Goal: Task Accomplishment & Management: Manage account settings

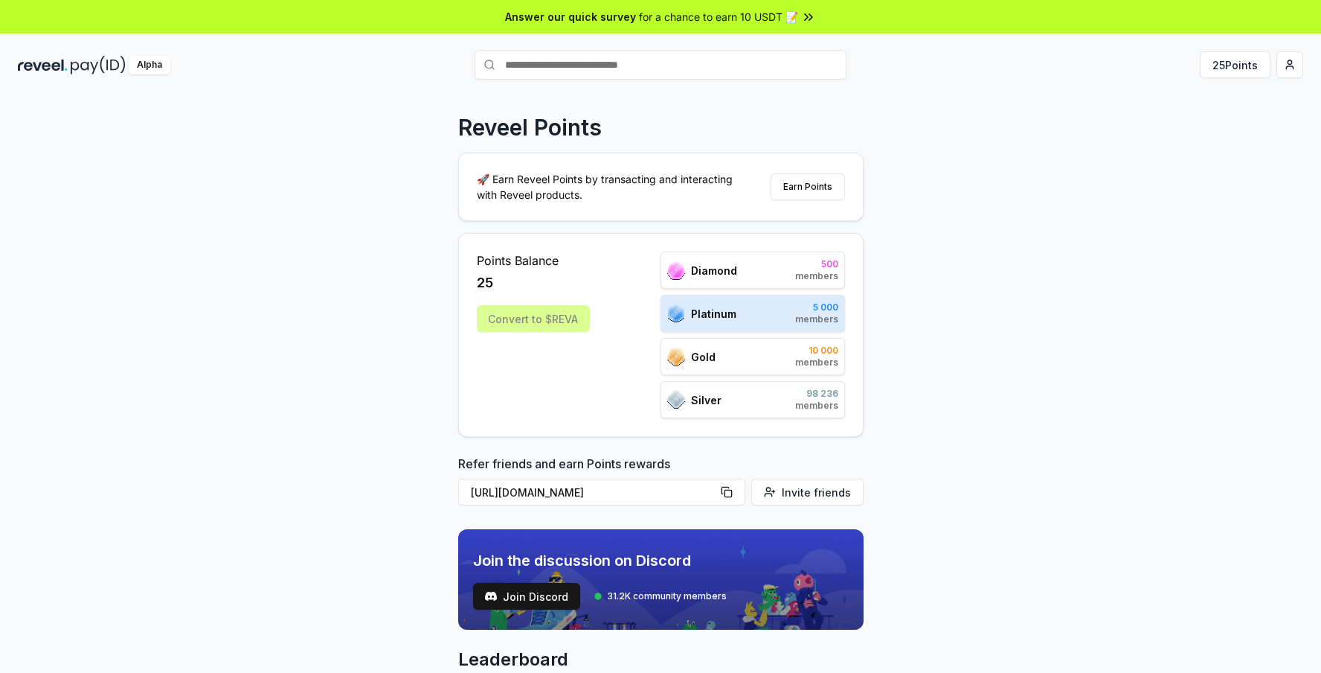
click at [95, 68] on img at bounding box center [98, 65] width 55 height 19
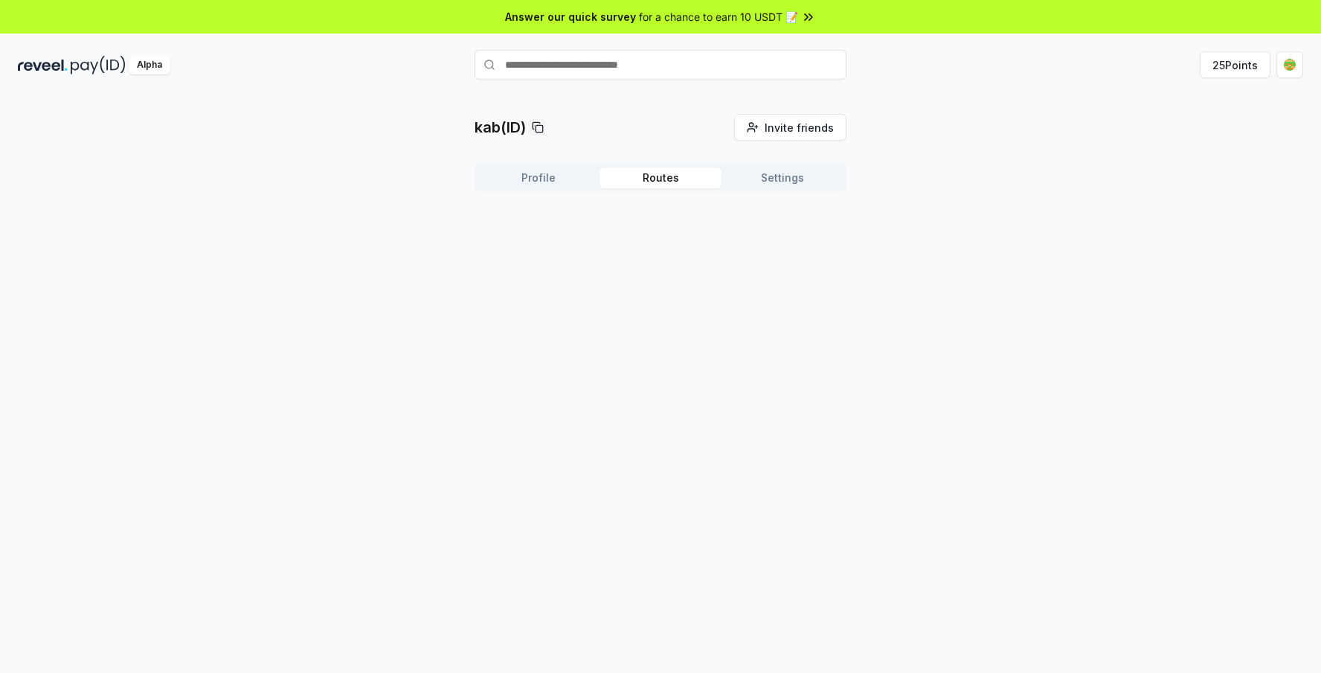
click at [656, 171] on button "Routes" at bounding box center [661, 177] width 122 height 21
click at [759, 187] on button "Settings" at bounding box center [783, 177] width 122 height 21
click at [538, 176] on button "Profile" at bounding box center [539, 177] width 122 height 21
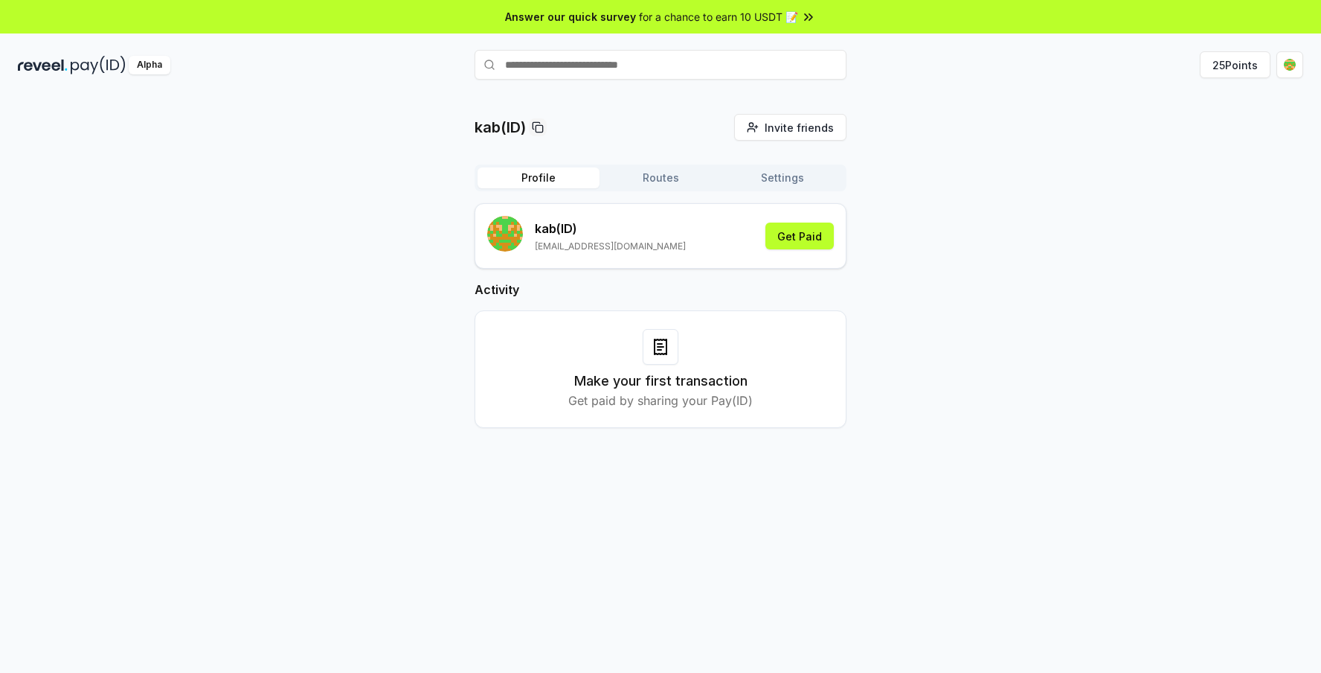
click at [658, 170] on button "Routes" at bounding box center [661, 177] width 122 height 21
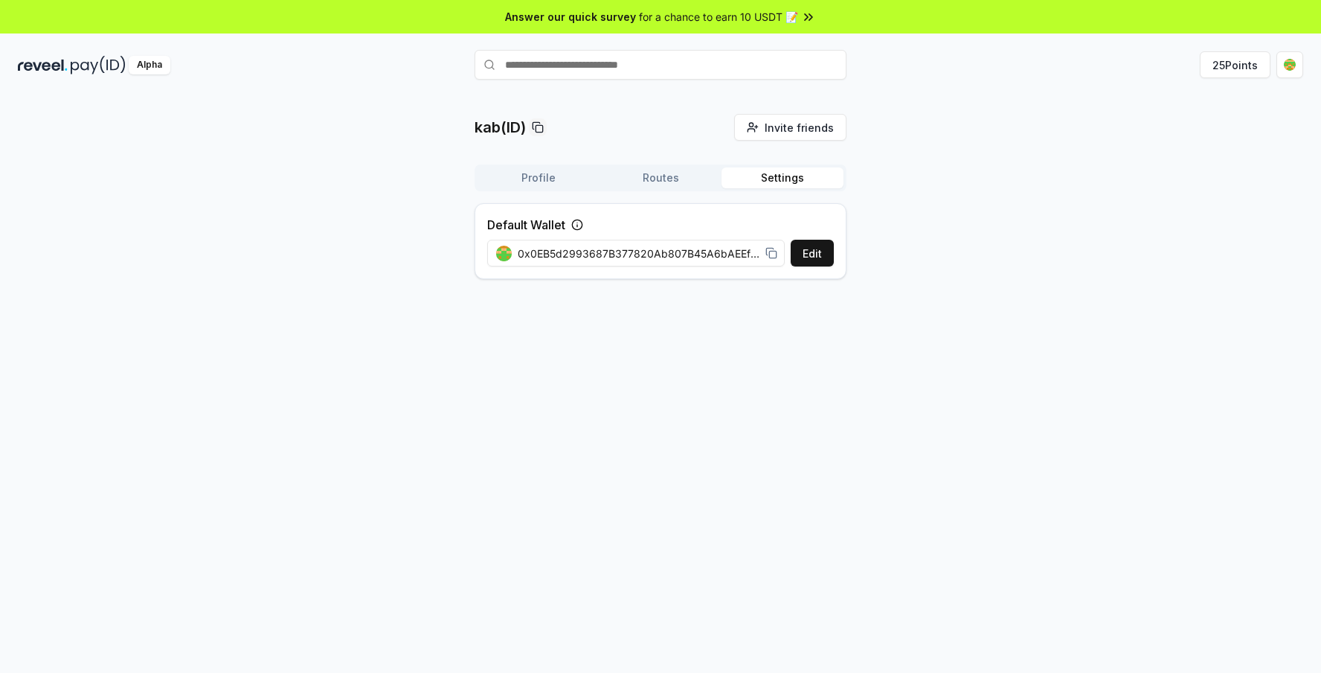
click at [748, 179] on button "Settings" at bounding box center [783, 177] width 122 height 21
click at [544, 176] on button "Profile" at bounding box center [539, 177] width 122 height 21
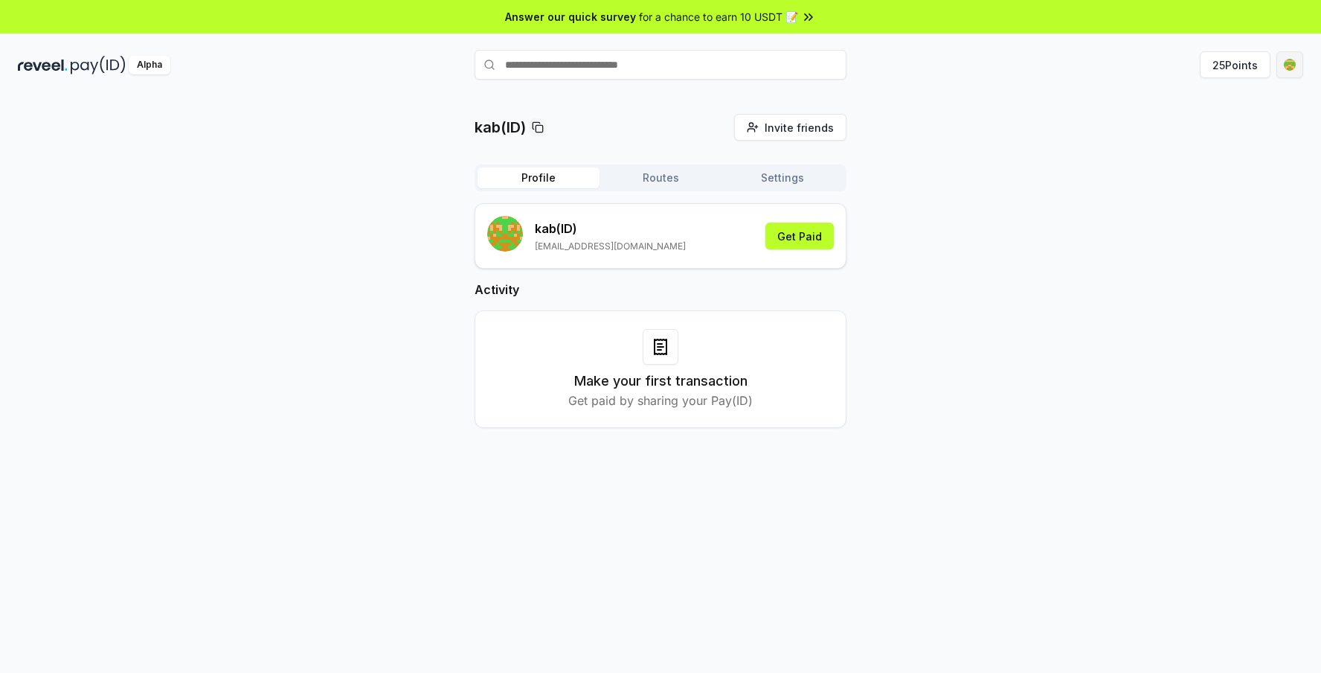
click at [1291, 60] on html "Answer our quick survey for a chance to earn 10 USDT 📝 Alpha 25 Points kab(ID) …" at bounding box center [660, 336] width 1321 height 673
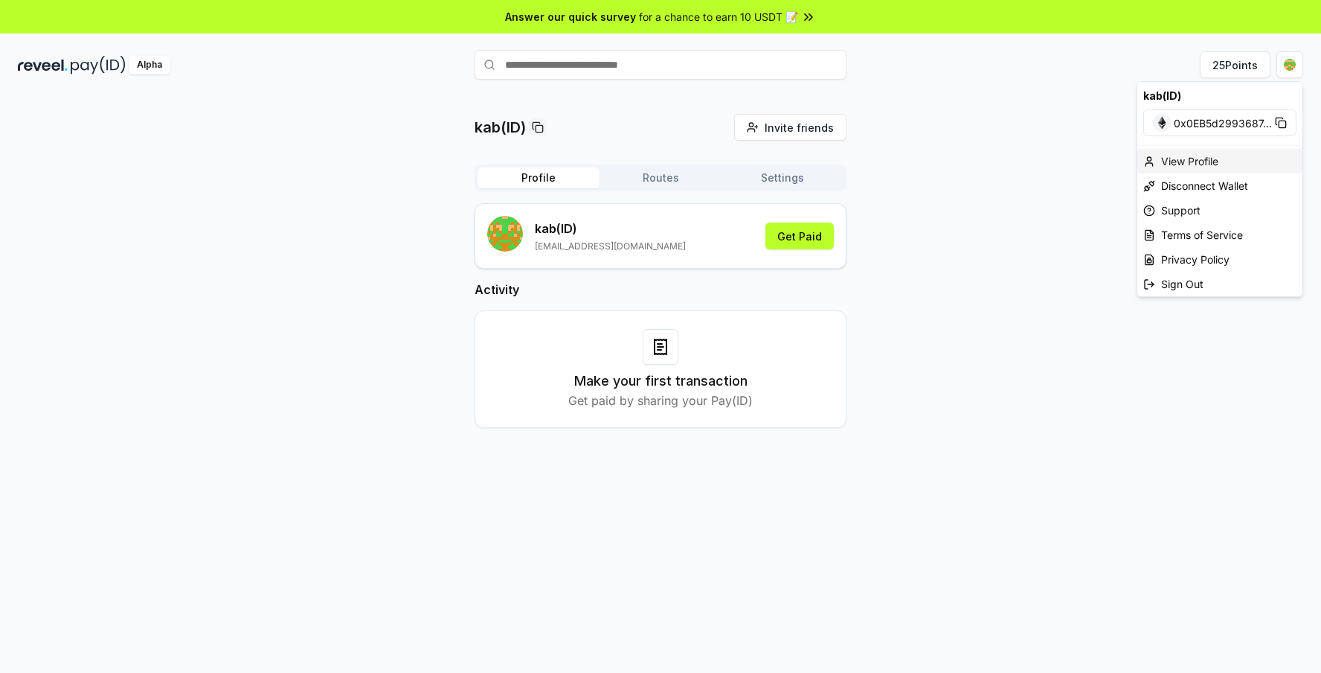
click at [1191, 161] on div "View Profile" at bounding box center [1220, 161] width 165 height 25
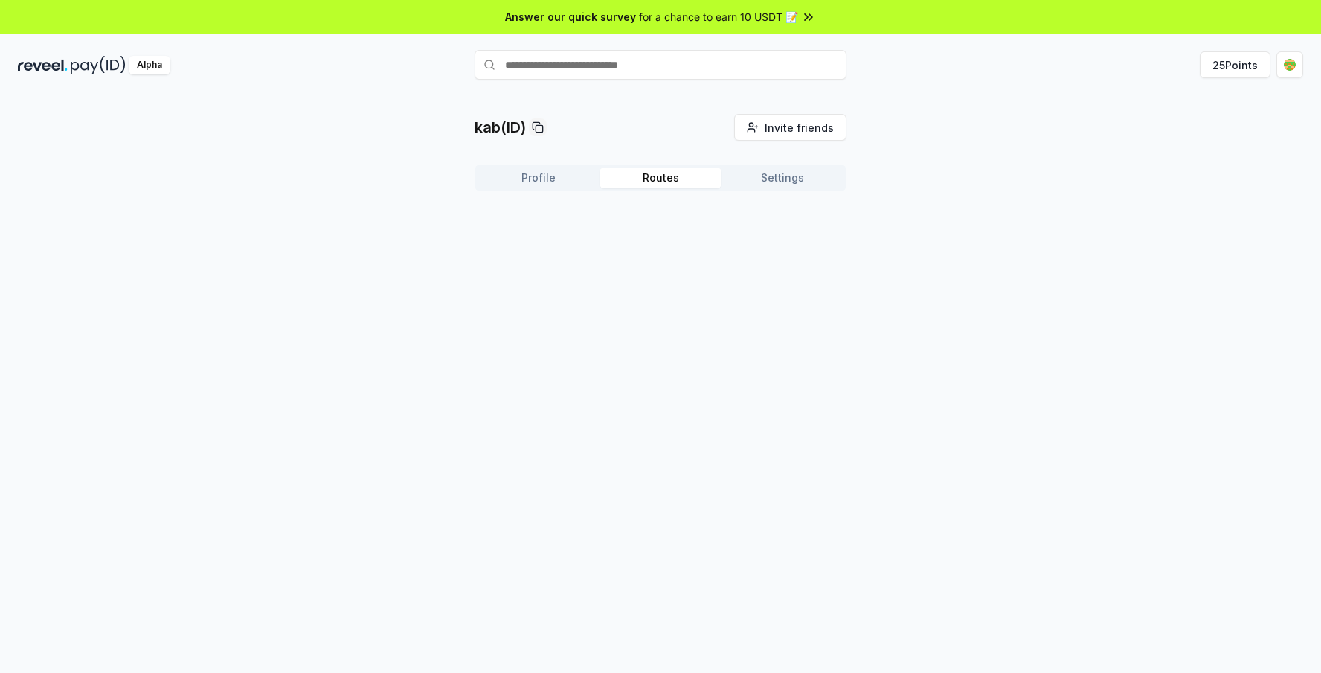
click at [661, 171] on button "Routes" at bounding box center [661, 177] width 122 height 21
click at [750, 175] on button "Settings" at bounding box center [783, 177] width 122 height 21
click at [531, 179] on button "Profile" at bounding box center [539, 177] width 122 height 21
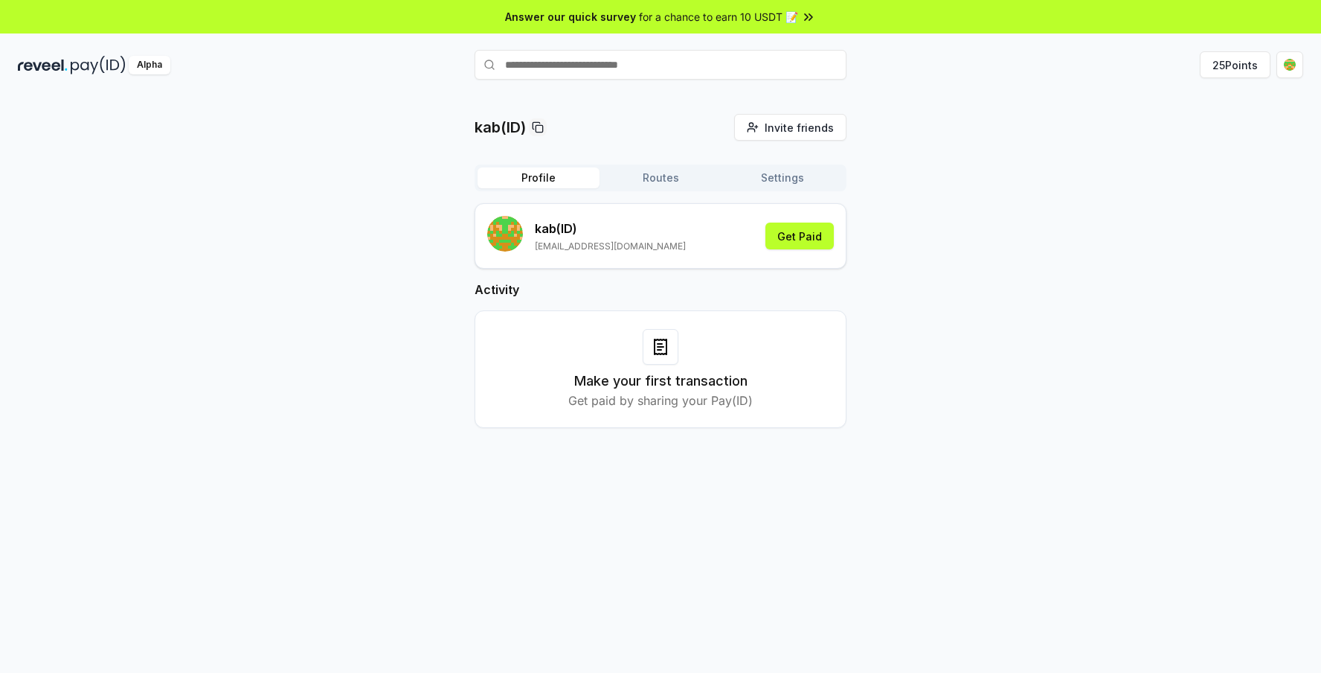
click at [63, 68] on img at bounding box center [43, 65] width 50 height 19
click at [1260, 64] on button "25 Points" at bounding box center [1235, 64] width 71 height 27
